Goal: Navigation & Orientation: Find specific page/section

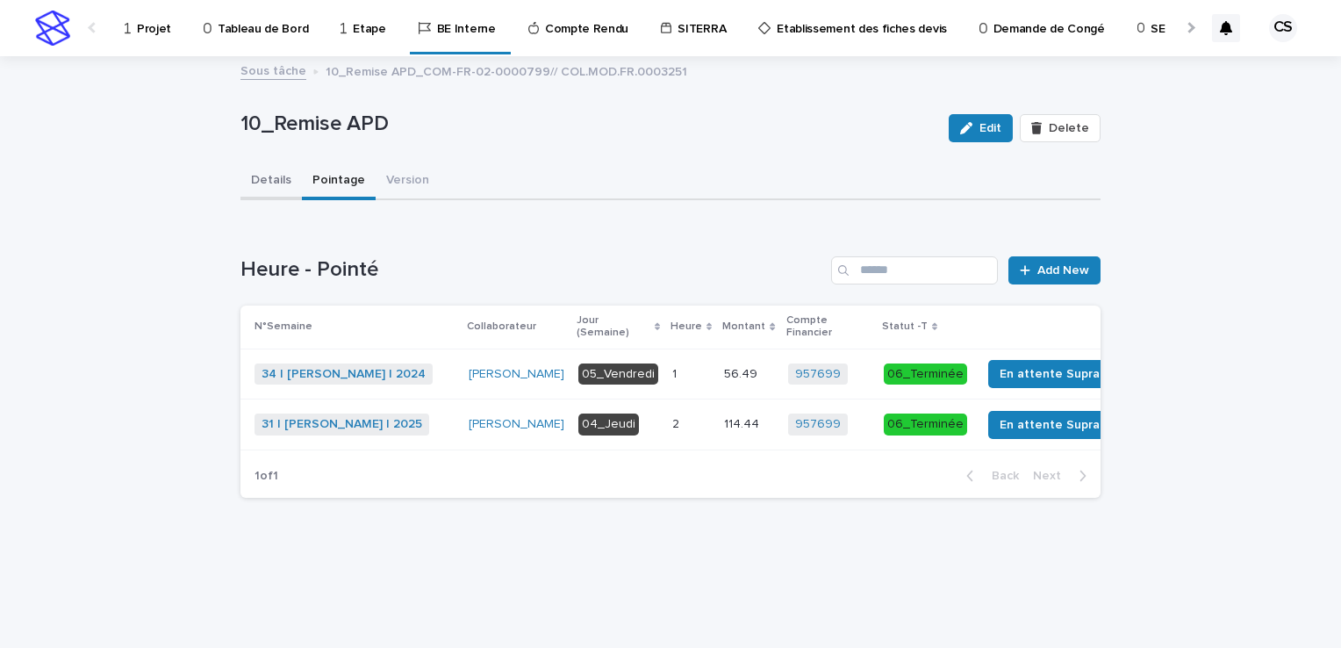
click at [279, 188] on button "Details" at bounding box center [271, 181] width 61 height 37
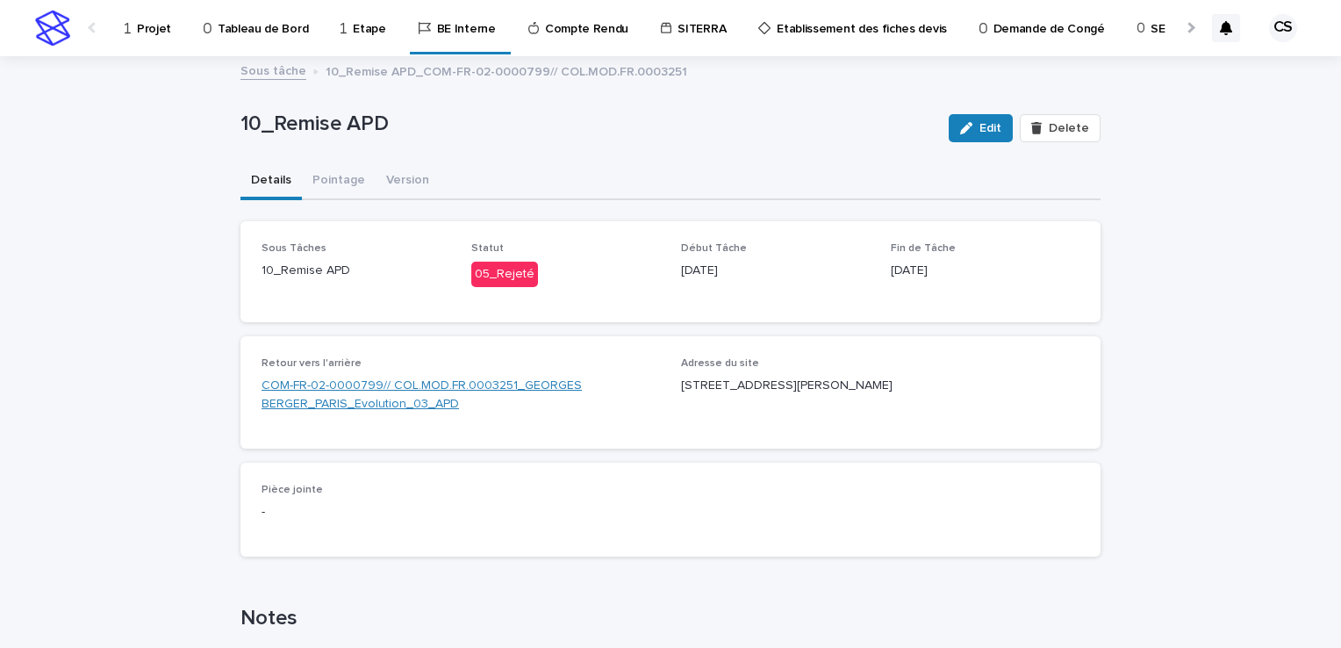
click at [365, 387] on link "COM-FR-02-0000799// COL.MOD.FR.0003251_GEORGES BERGER_PARIS_Evolution_03_APD" at bounding box center [461, 395] width 399 height 37
click at [150, 31] on p "Projet" at bounding box center [154, 18] width 34 height 37
